Goal: Task Accomplishment & Management: Manage account settings

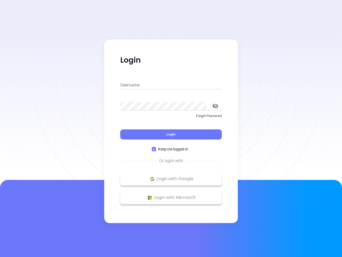
click at [171, 128] on div "Login" at bounding box center [171, 131] width 102 height 17
click at [171, 85] on input "Username" at bounding box center [171, 85] width 102 height 9
click at [215, 106] on icon "toggle password visibility" at bounding box center [216, 105] width 6 height 5
click at [171, 134] on span "Login" at bounding box center [171, 134] width 9 height 5
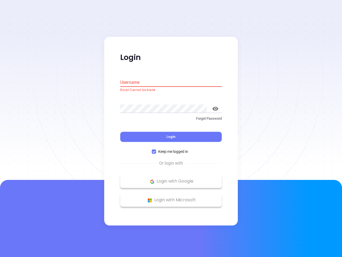
click at [171, 149] on span "Keep me logged in" at bounding box center [173, 152] width 34 height 6
click at [156, 149] on input "Keep me logged in" at bounding box center [154, 151] width 4 height 4
checkbox input "false"
click at [171, 179] on p "Login with Google" at bounding box center [171, 181] width 96 height 8
click at [171, 197] on p "Login with Microsoft" at bounding box center [171, 200] width 96 height 8
